Goal: Find specific page/section: Find specific page/section

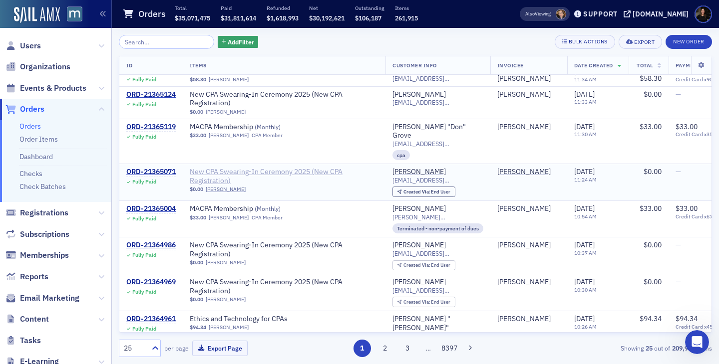
scroll to position [248, 0]
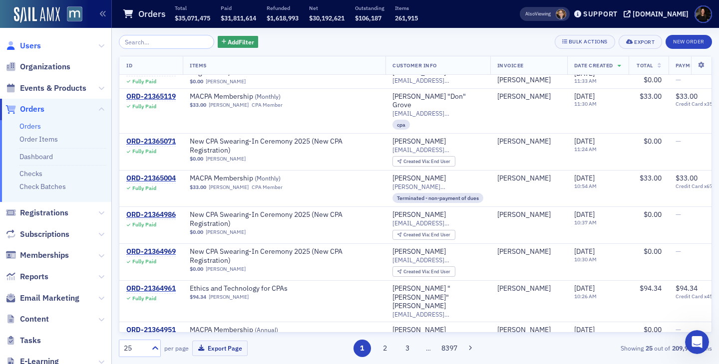
click at [25, 47] on span "Users" at bounding box center [30, 45] width 21 height 11
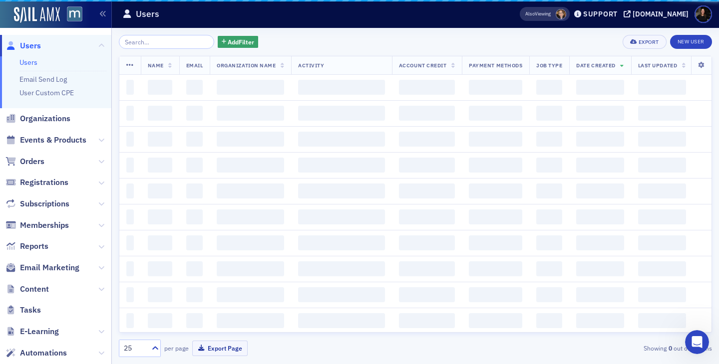
click at [159, 39] on input "search" at bounding box center [166, 42] width 95 height 14
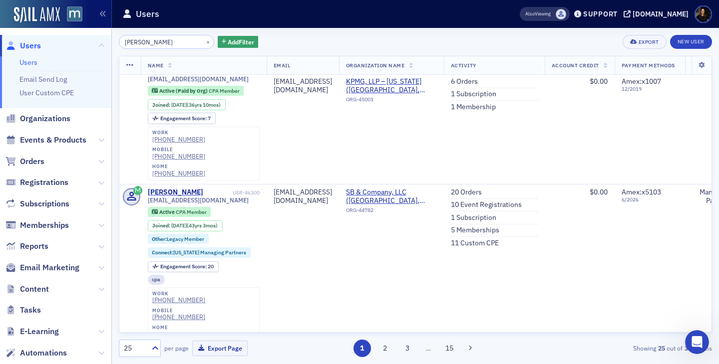
scroll to position [1593, 0]
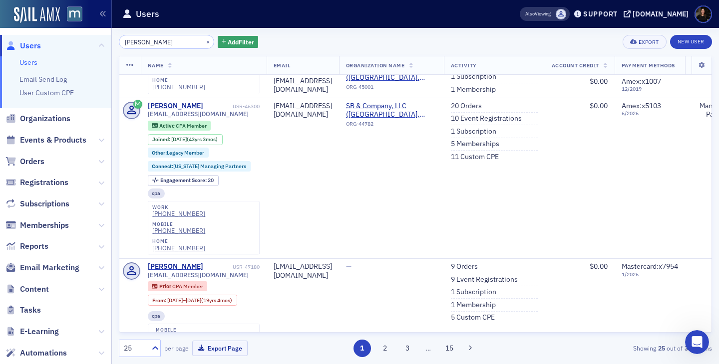
click at [122, 41] on input "[PERSON_NAME]" at bounding box center [166, 42] width 95 height 14
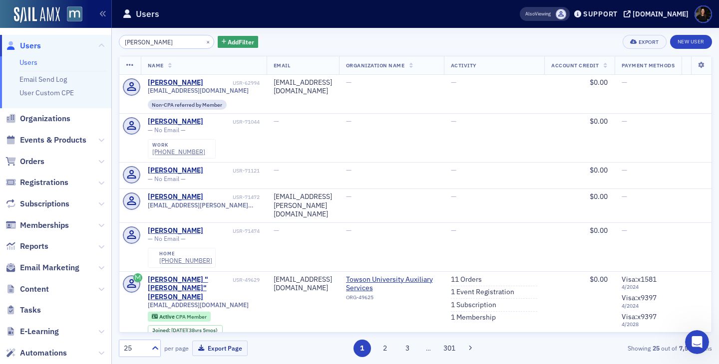
type input "[PERSON_NAME]"
